Goal: Information Seeking & Learning: Learn about a topic

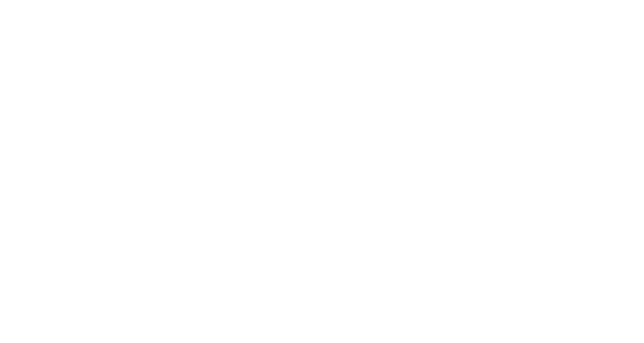
scroll to position [14396394, 0]
